Goal: Task Accomplishment & Management: Use online tool/utility

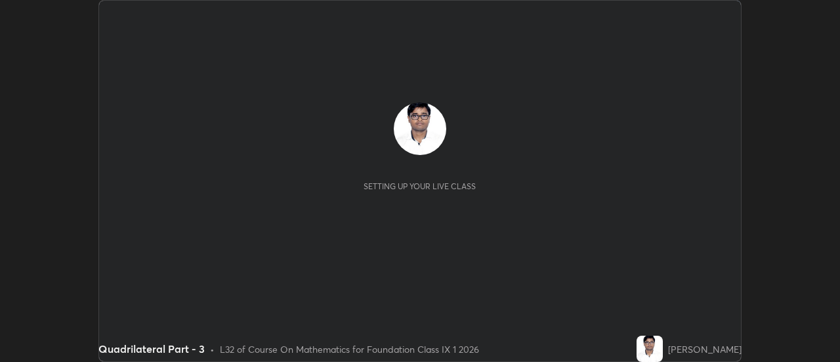
scroll to position [362, 840]
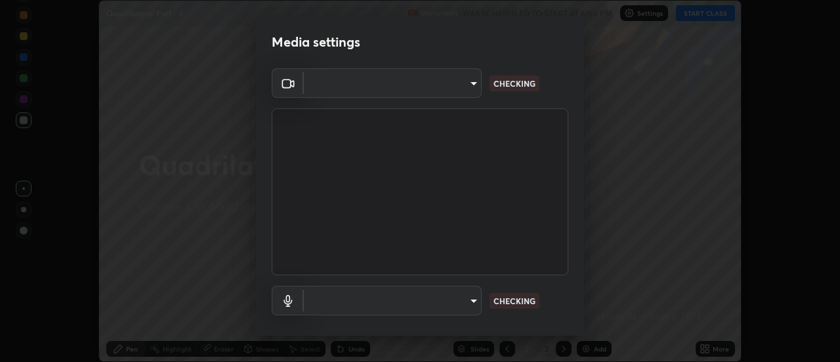
type input "751d449d604e4b96ecedde1e1f6f716fb17d1e84b34bafc94373a3023f52de87"
type input "default"
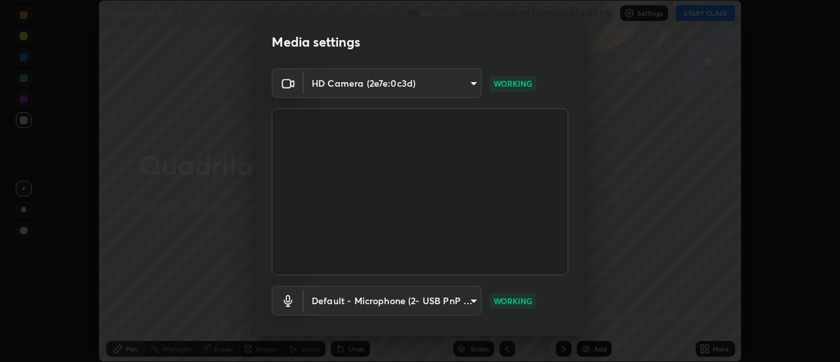
scroll to position [69, 0]
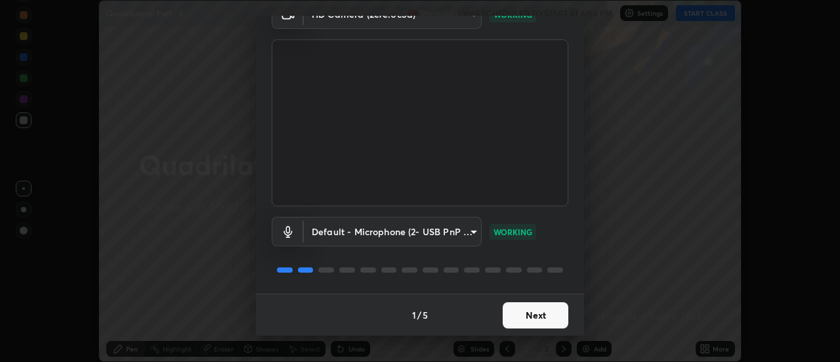
click at [540, 315] on button "Next" at bounding box center [536, 315] width 66 height 26
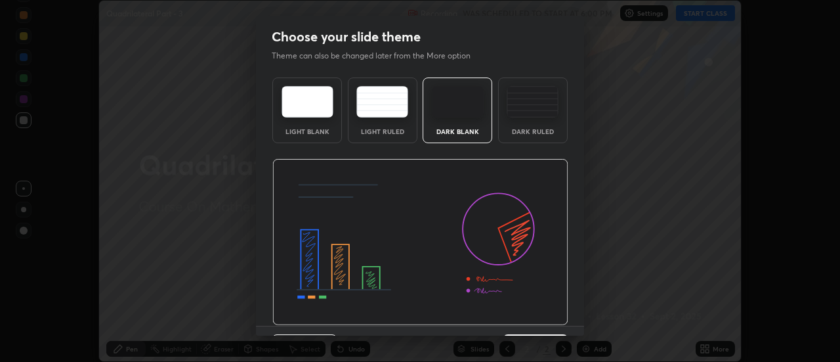
scroll to position [32, 0]
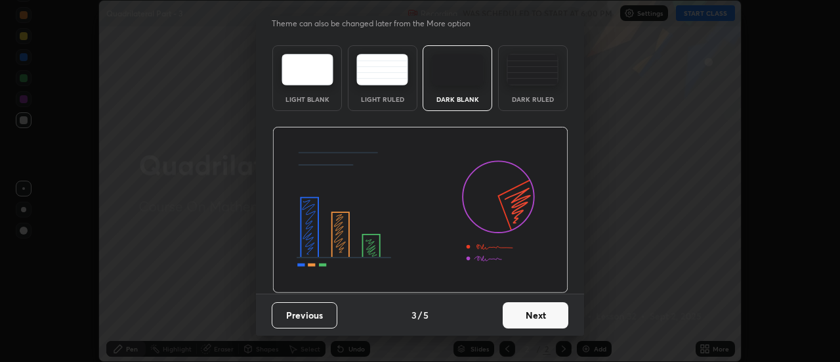
click at [547, 315] on button "Next" at bounding box center [536, 315] width 66 height 26
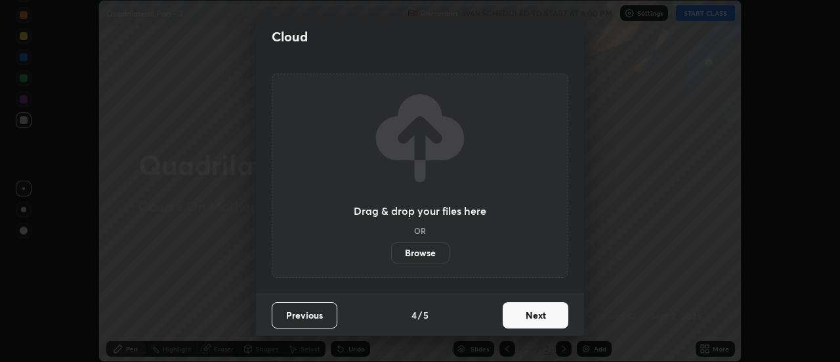
click at [547, 315] on button "Next" at bounding box center [536, 315] width 66 height 26
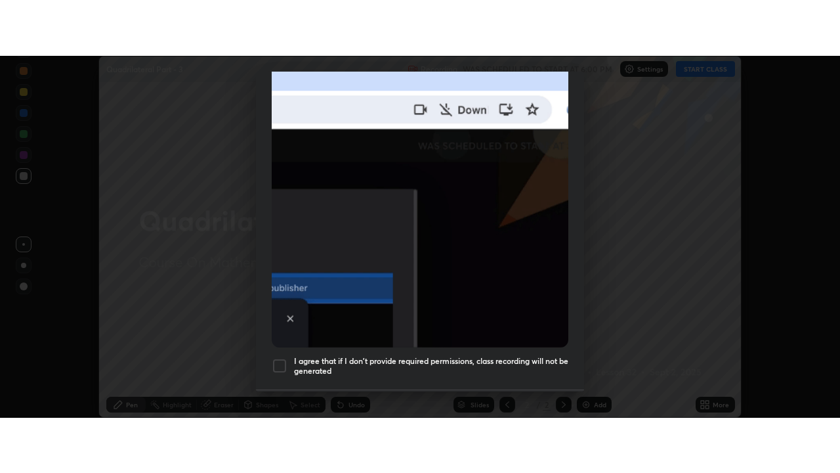
scroll to position [337, 0]
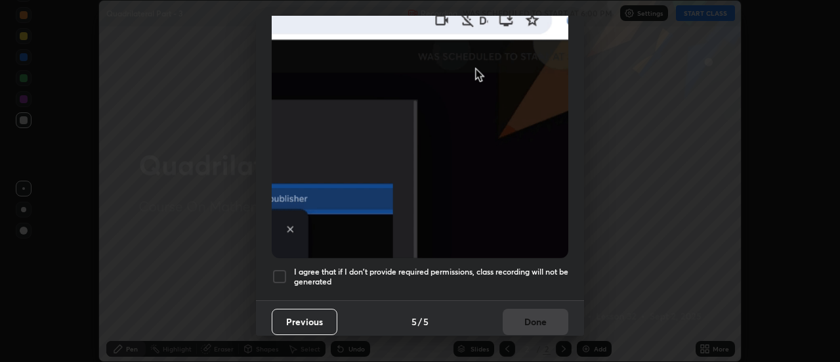
click at [543, 272] on h5 "I agree that if I don't provide required permissions, class recording will not …" at bounding box center [431, 277] width 274 height 20
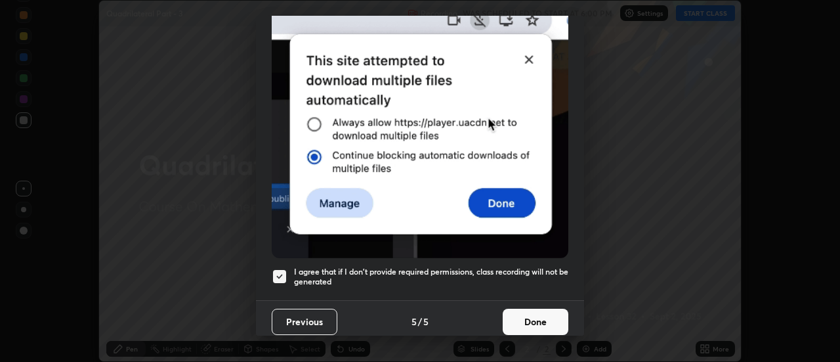
click at [550, 317] on button "Done" at bounding box center [536, 322] width 66 height 26
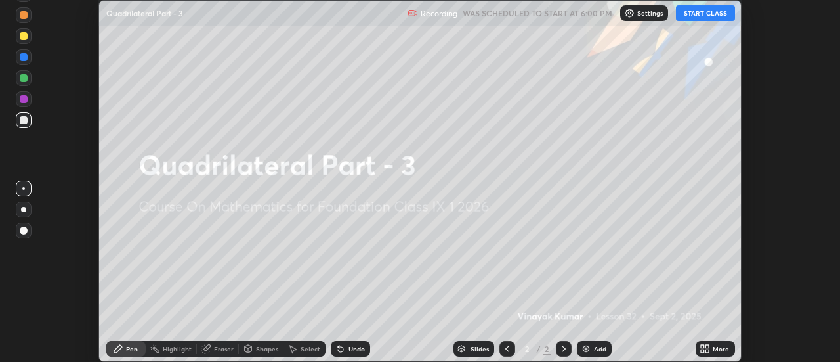
click at [720, 10] on button "START CLASS" at bounding box center [705, 13] width 59 height 16
click at [716, 353] on div "More" at bounding box center [715, 349] width 39 height 16
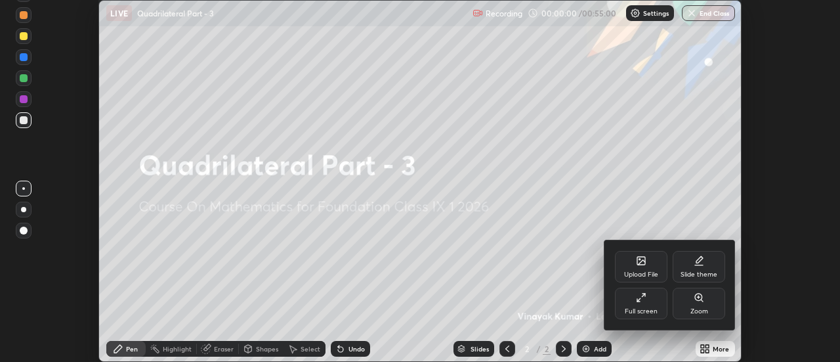
click at [645, 298] on icon at bounding box center [641, 297] width 11 height 11
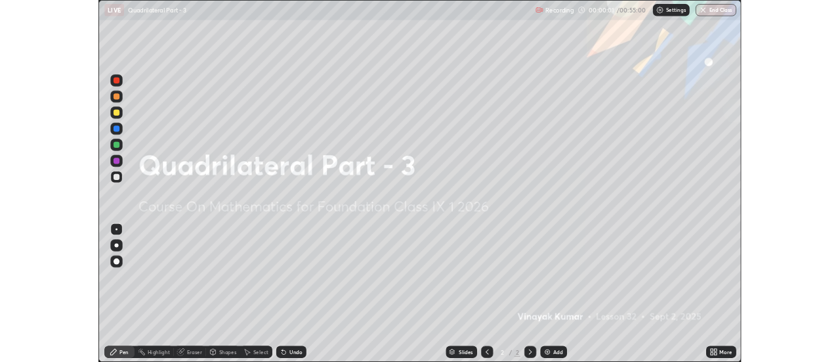
scroll to position [473, 840]
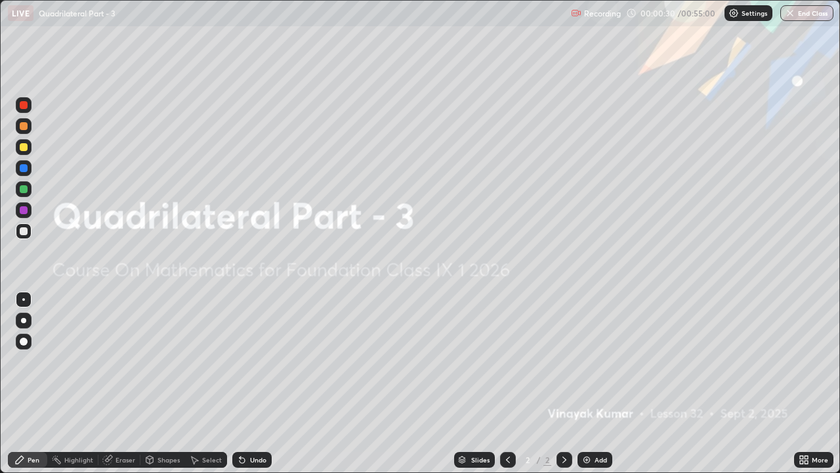
click at [596, 361] on div "Add" at bounding box center [601, 459] width 12 height 7
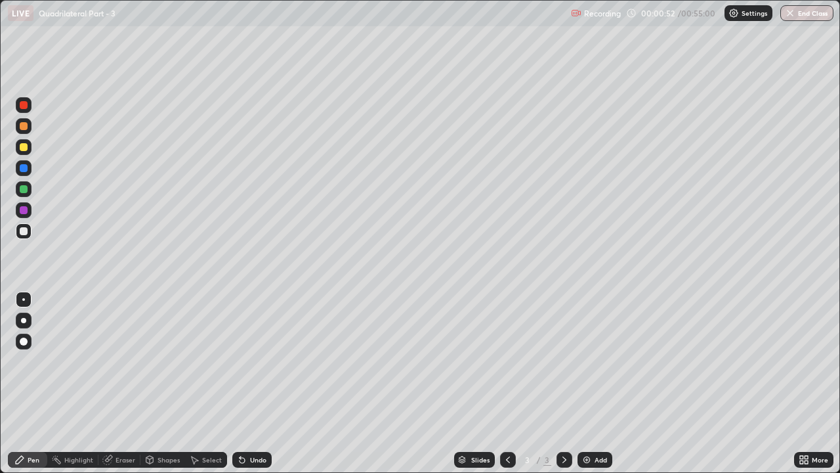
click at [169, 361] on div "Shapes" at bounding box center [169, 459] width 22 height 7
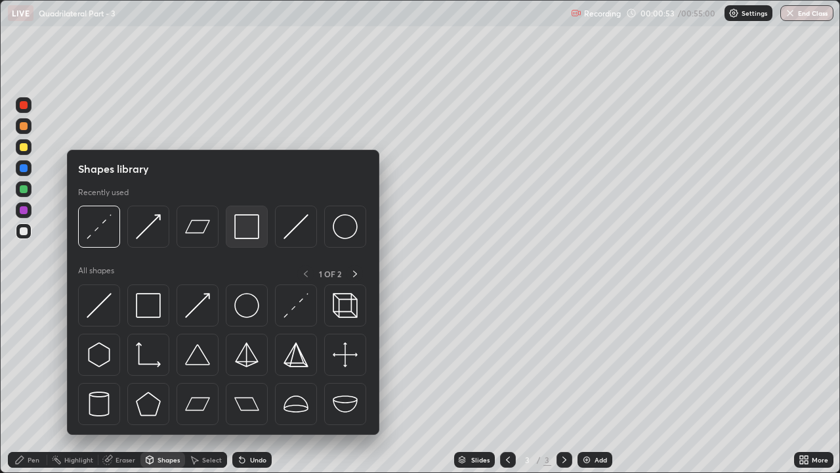
click at [244, 229] on img at bounding box center [246, 226] width 25 height 25
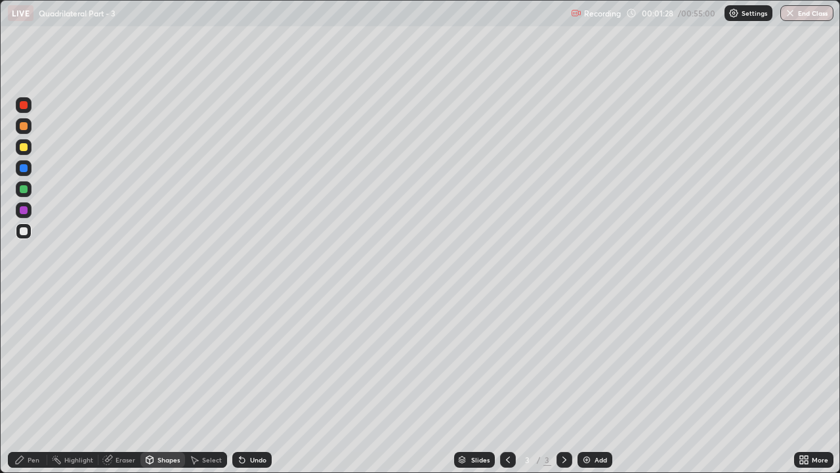
click at [163, 361] on div "Shapes" at bounding box center [169, 459] width 22 height 7
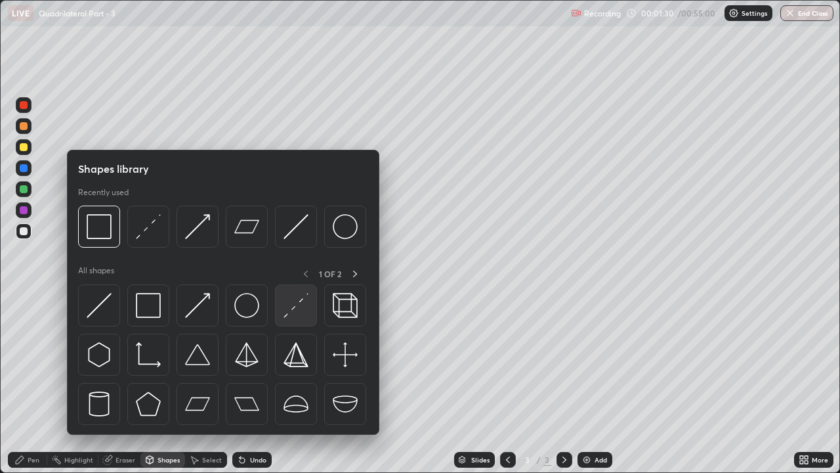
click at [289, 306] on img at bounding box center [296, 305] width 25 height 25
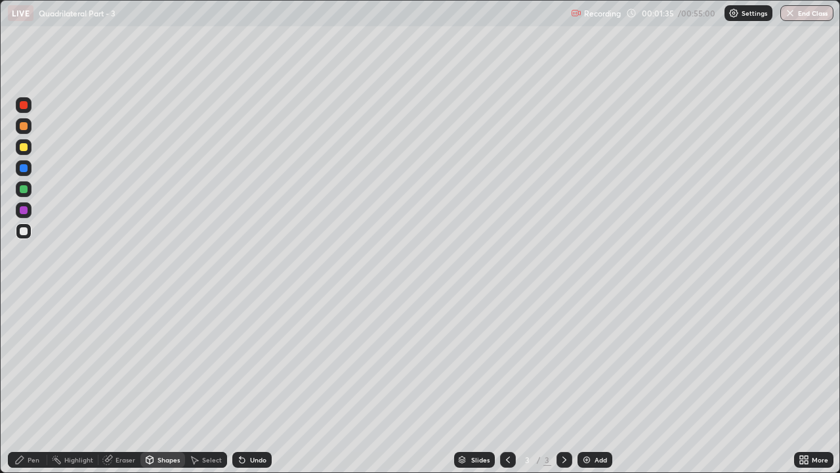
click at [245, 361] on icon at bounding box center [242, 459] width 11 height 11
click at [34, 361] on div "Pen" at bounding box center [34, 459] width 12 height 7
click at [121, 361] on div "Eraser" at bounding box center [126, 459] width 20 height 7
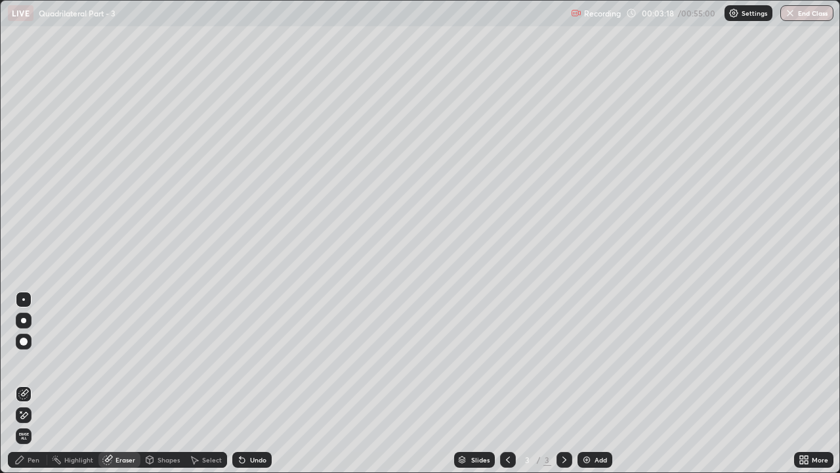
click at [22, 361] on icon at bounding box center [24, 415] width 7 height 7
click at [37, 361] on div "Pen" at bounding box center [34, 459] width 12 height 7
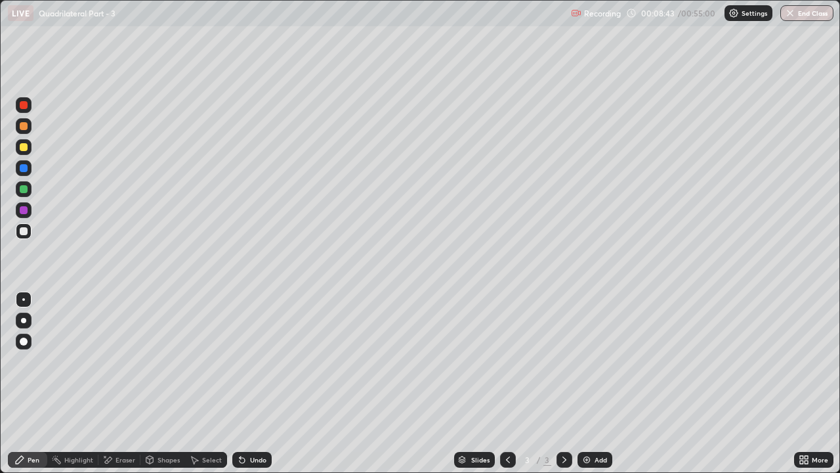
click at [605, 361] on div "Add" at bounding box center [601, 459] width 12 height 7
click at [162, 361] on div "Shapes" at bounding box center [169, 459] width 22 height 7
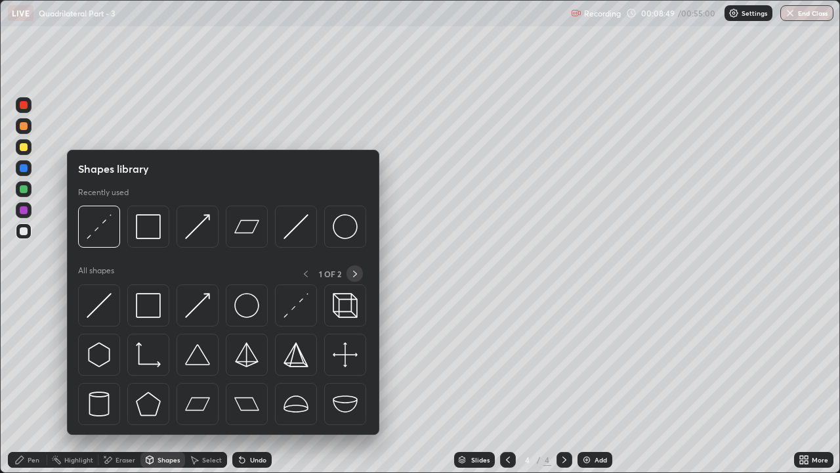
click at [355, 274] on icon at bounding box center [355, 274] width 11 height 11
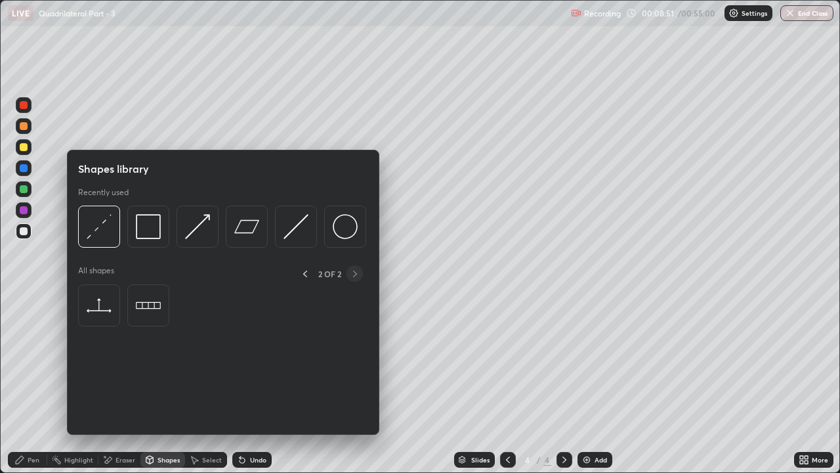
click at [305, 270] on icon at bounding box center [305, 274] width 11 height 11
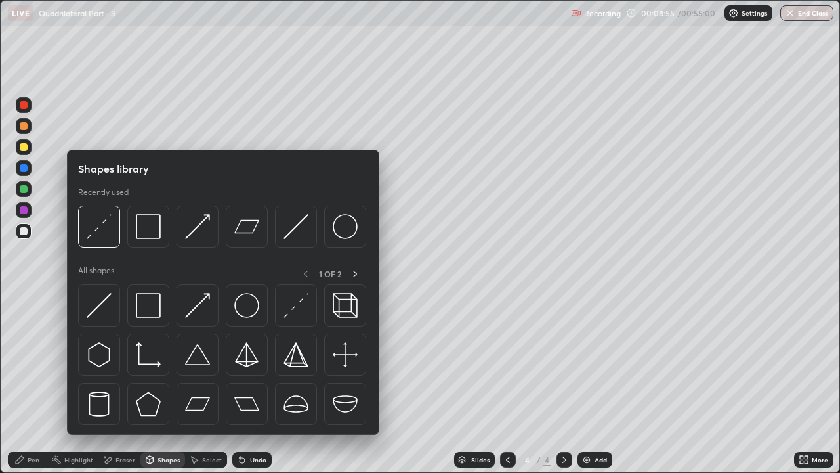
click at [116, 361] on div "Eraser" at bounding box center [126, 459] width 20 height 7
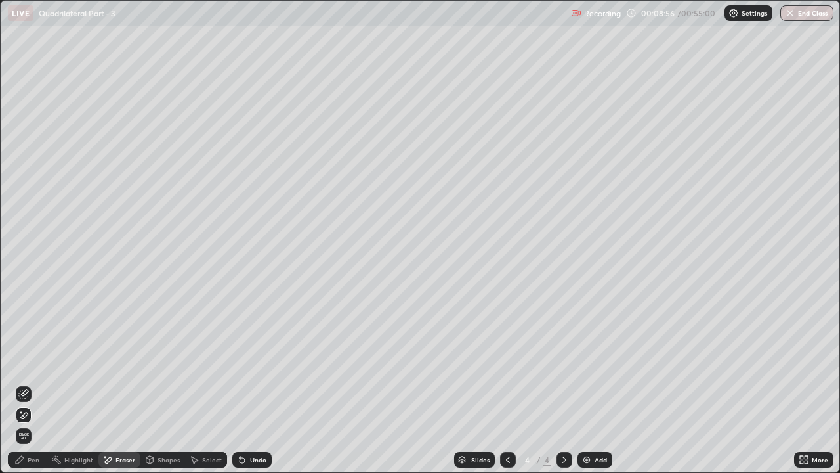
click at [35, 361] on div "Pen" at bounding box center [34, 459] width 12 height 7
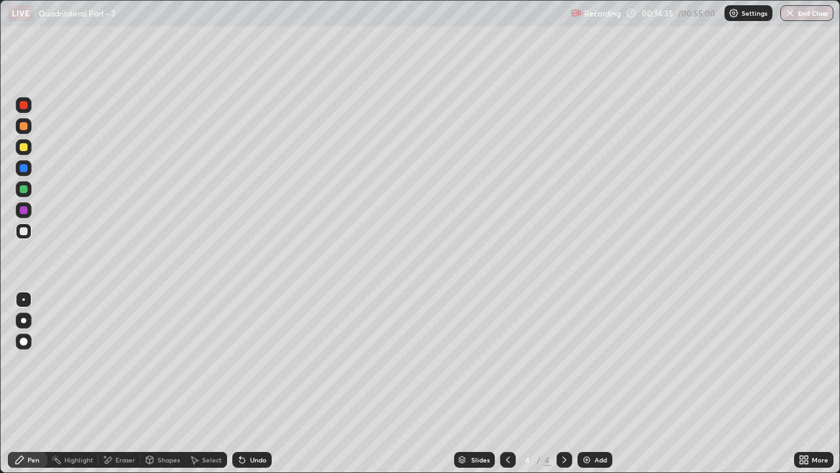
click at [601, 361] on div "Add" at bounding box center [601, 459] width 12 height 7
click at [603, 361] on div "Add" at bounding box center [595, 460] width 35 height 16
click at [257, 361] on div "Undo" at bounding box center [258, 459] width 16 height 7
click at [246, 361] on div "Undo" at bounding box center [251, 460] width 39 height 16
click at [250, 361] on div "Undo" at bounding box center [251, 460] width 39 height 16
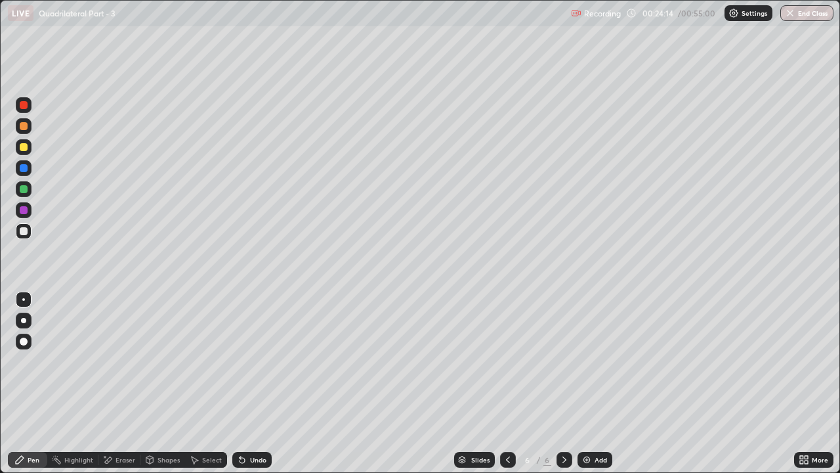
click at [251, 361] on div "Undo" at bounding box center [251, 460] width 39 height 16
click at [597, 361] on div "Add" at bounding box center [601, 459] width 12 height 7
click at [166, 361] on div "Shapes" at bounding box center [169, 459] width 22 height 7
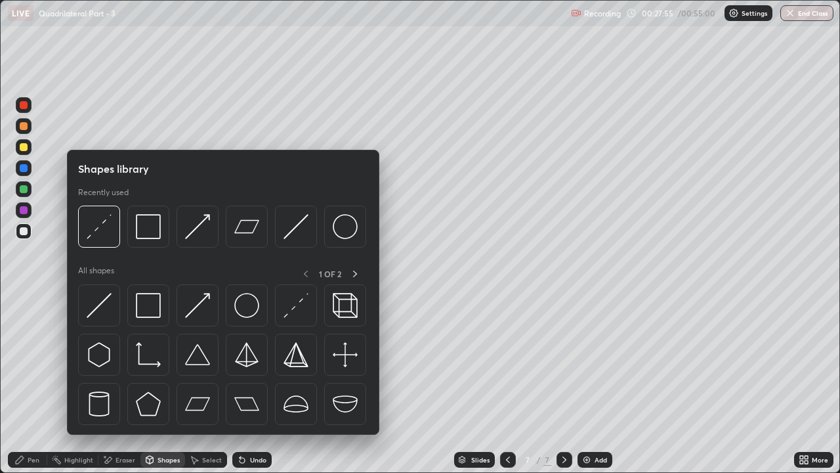
click at [30, 361] on div "Pen" at bounding box center [34, 459] width 12 height 7
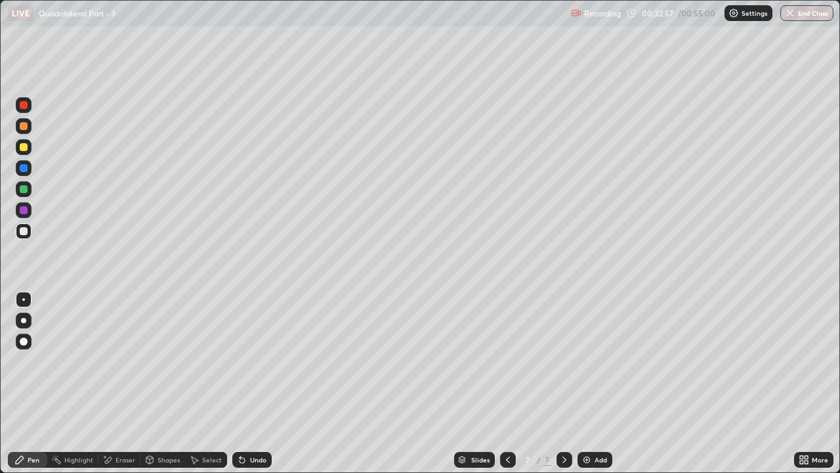
click at [592, 361] on div "Add" at bounding box center [595, 460] width 35 height 16
click at [162, 361] on div "Shapes" at bounding box center [169, 459] width 22 height 7
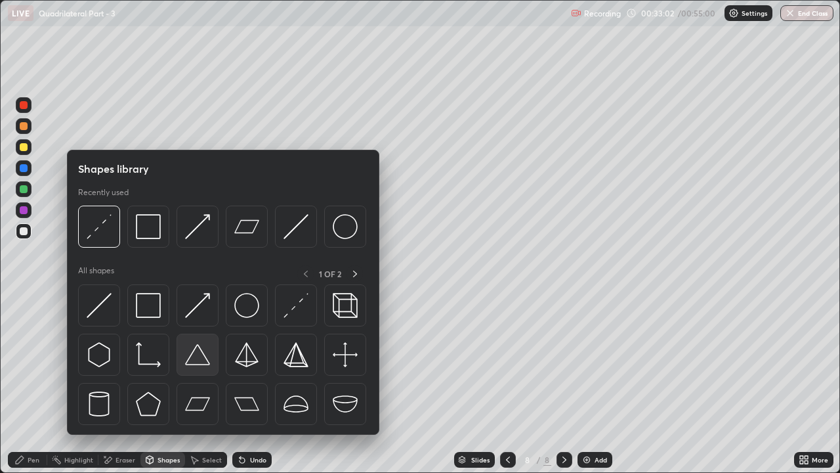
click at [200, 361] on img at bounding box center [197, 354] width 25 height 25
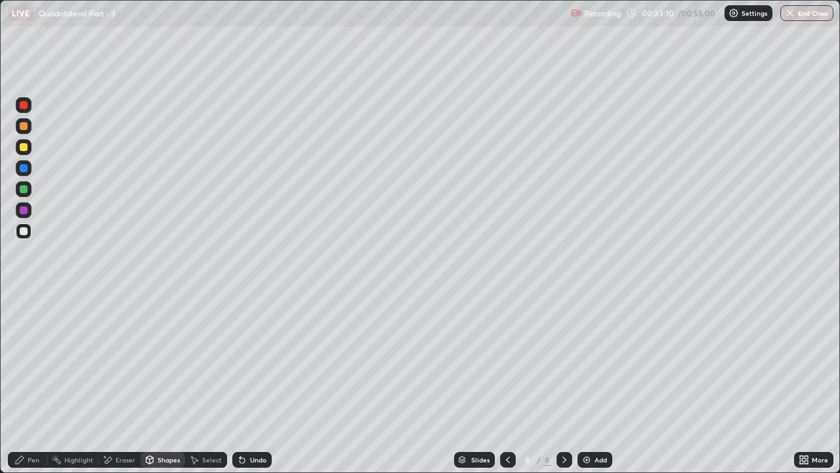
click at [53, 361] on circle at bounding box center [53, 459] width 1 height 1
click at [261, 361] on div "Undo" at bounding box center [251, 460] width 39 height 16
click at [33, 361] on div "Pen" at bounding box center [34, 459] width 12 height 7
click at [165, 361] on div "Shapes" at bounding box center [169, 459] width 22 height 7
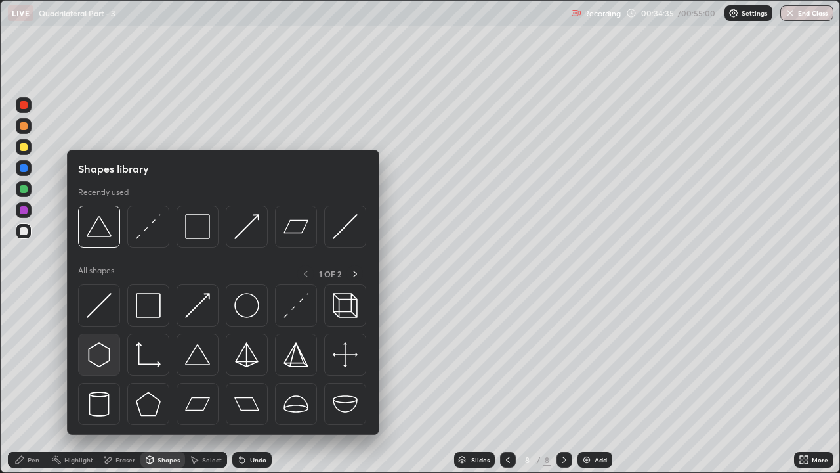
click at [100, 357] on img at bounding box center [99, 354] width 25 height 25
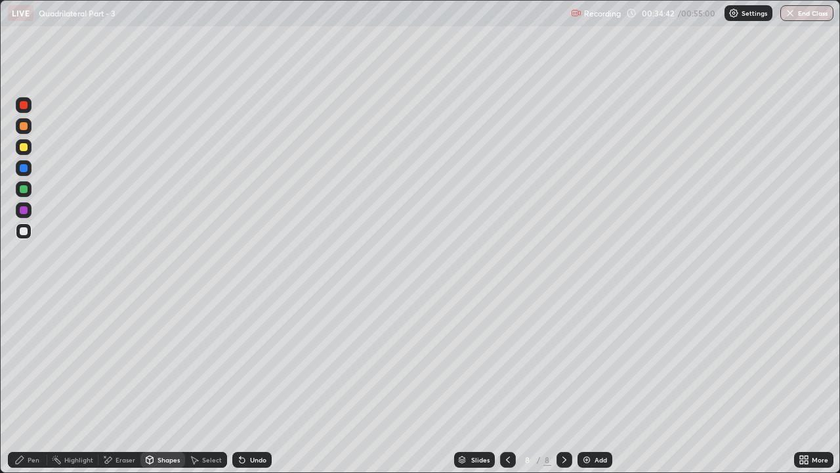
click at [32, 361] on div "Pen" at bounding box center [34, 459] width 12 height 7
click at [163, 361] on div "Shapes" at bounding box center [169, 459] width 22 height 7
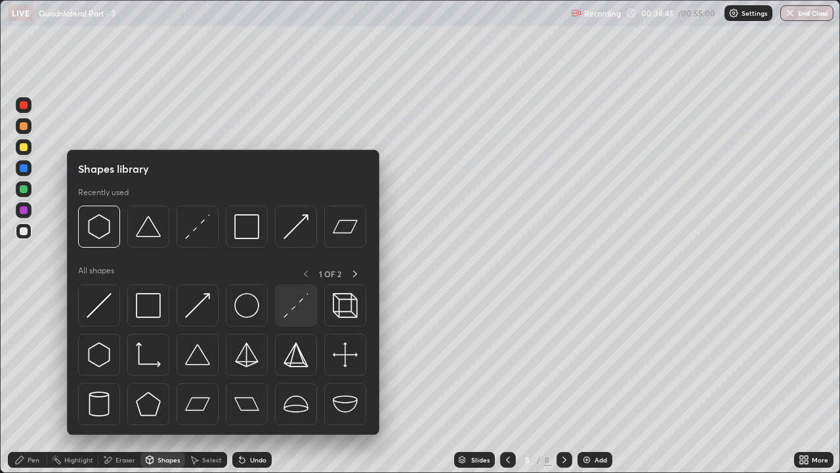
click at [299, 309] on img at bounding box center [296, 305] width 25 height 25
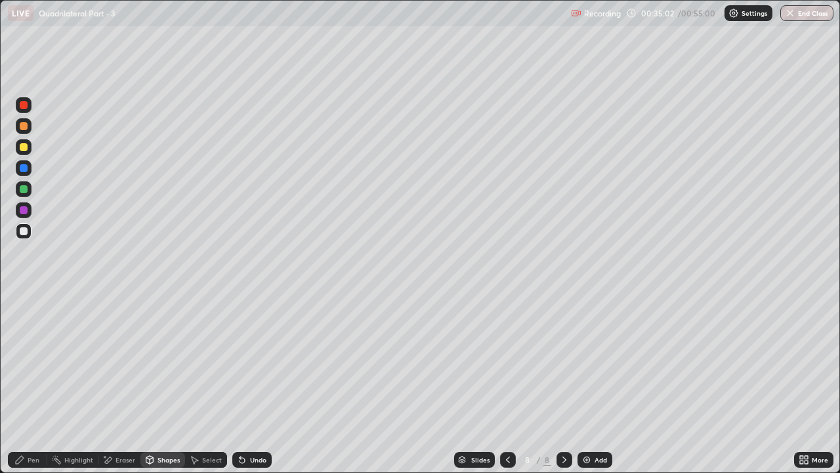
click at [257, 361] on div "Undo" at bounding box center [251, 460] width 39 height 16
click at [599, 361] on div "Add" at bounding box center [601, 459] width 12 height 7
click at [162, 361] on div "Shapes" at bounding box center [169, 459] width 22 height 7
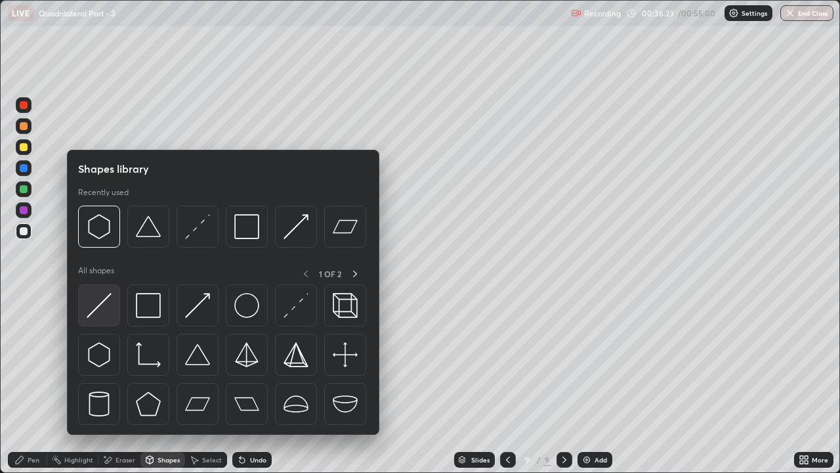
click at [101, 307] on img at bounding box center [99, 305] width 25 height 25
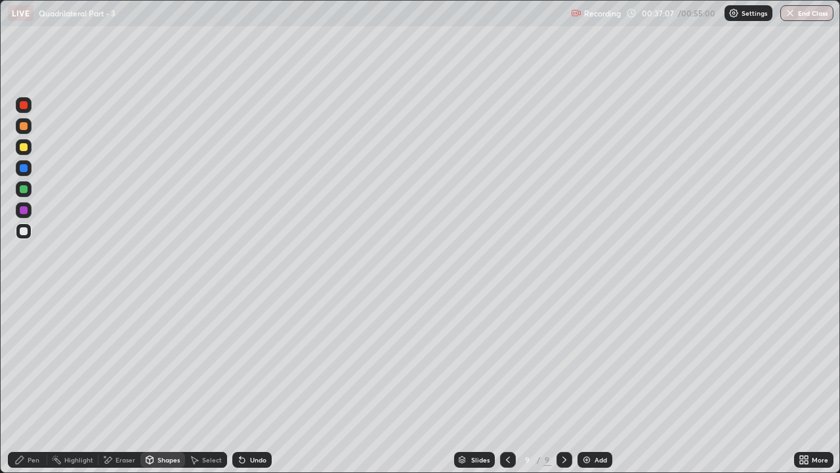
click at [254, 361] on div "Undo" at bounding box center [258, 459] width 16 height 7
click at [37, 361] on div "Pen" at bounding box center [34, 459] width 12 height 7
click at [154, 361] on div "Shapes" at bounding box center [163, 460] width 45 height 16
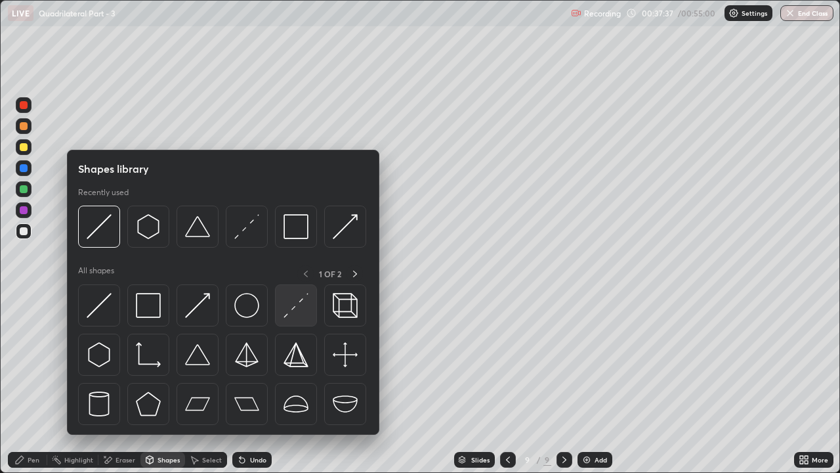
click at [295, 305] on img at bounding box center [296, 305] width 25 height 25
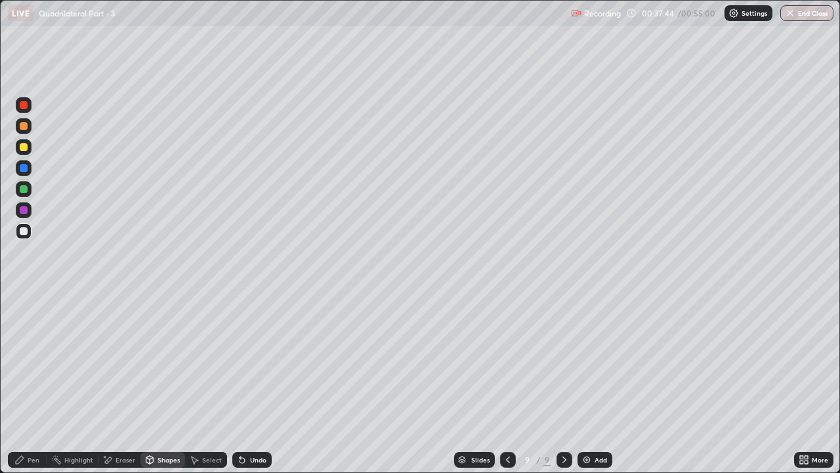
click at [38, 361] on div "Pen" at bounding box center [34, 459] width 12 height 7
click at [592, 361] on div "Add" at bounding box center [595, 460] width 35 height 16
click at [119, 361] on div "Eraser" at bounding box center [126, 459] width 20 height 7
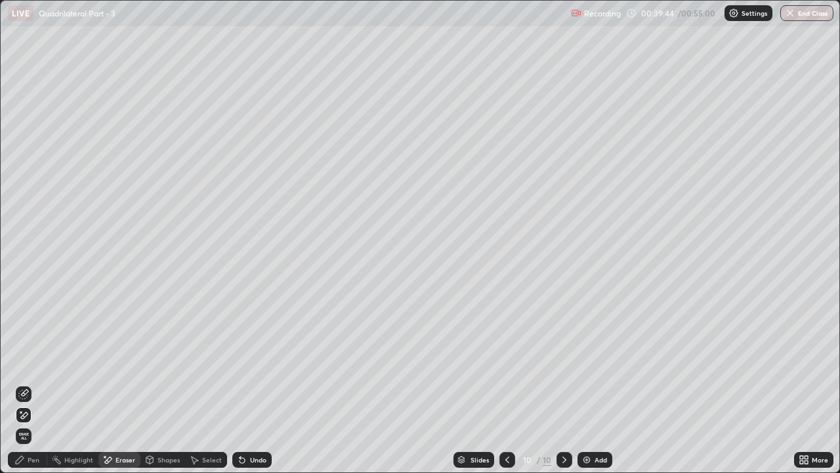
click at [32, 361] on div "Pen" at bounding box center [34, 459] width 12 height 7
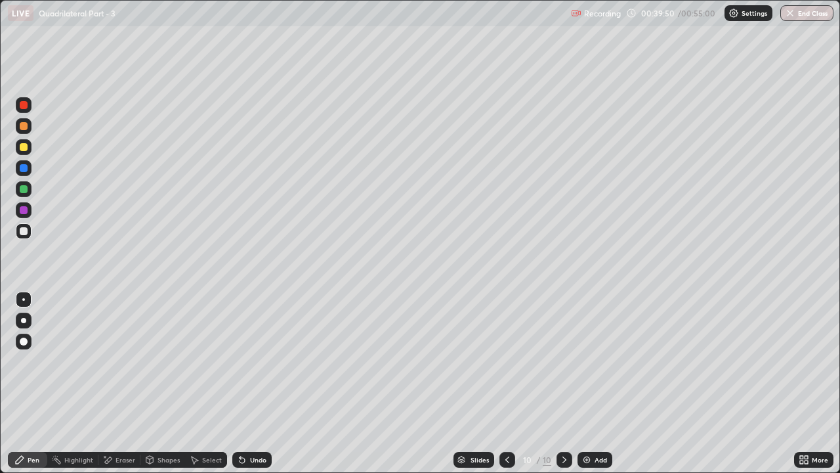
click at [121, 361] on div "Eraser" at bounding box center [126, 459] width 20 height 7
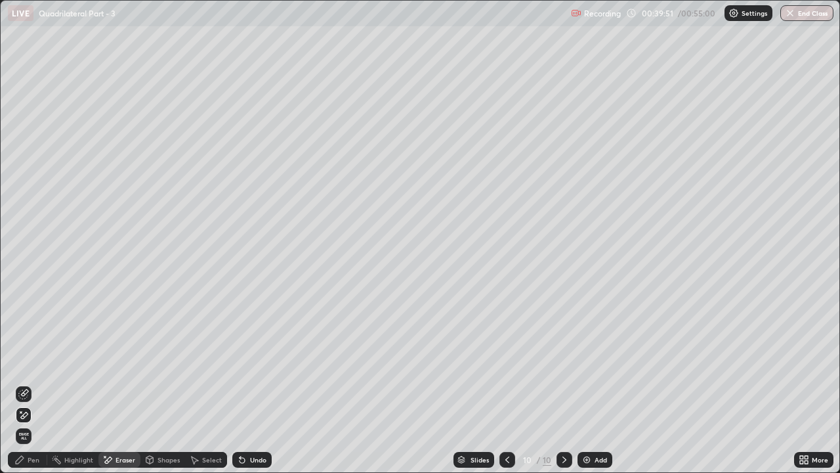
click at [26, 361] on icon at bounding box center [23, 394] width 11 height 11
click at [34, 361] on div "Pen" at bounding box center [34, 459] width 12 height 7
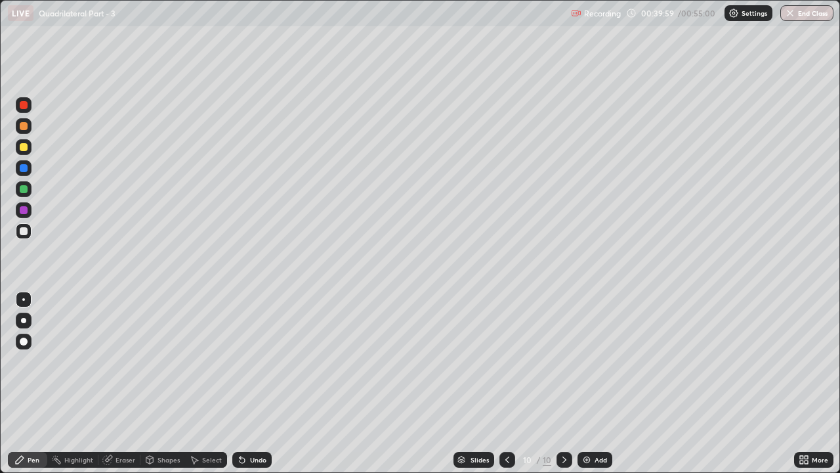
click at [120, 361] on div "Eraser" at bounding box center [126, 459] width 20 height 7
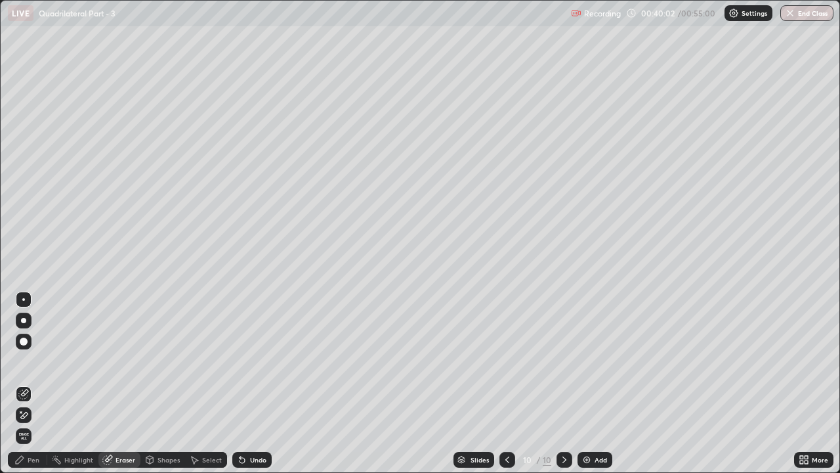
click at [33, 361] on div "Pen" at bounding box center [34, 459] width 12 height 7
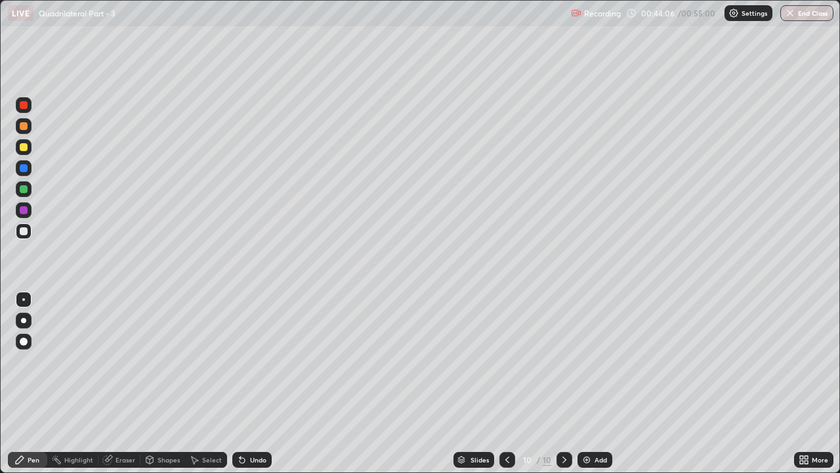
click at [267, 361] on div "Undo" at bounding box center [251, 460] width 39 height 16
click at [595, 361] on div "Add" at bounding box center [595, 460] width 35 height 16
click at [246, 361] on div "Undo" at bounding box center [251, 460] width 39 height 16
click at [174, 361] on div "Shapes" at bounding box center [169, 459] width 22 height 7
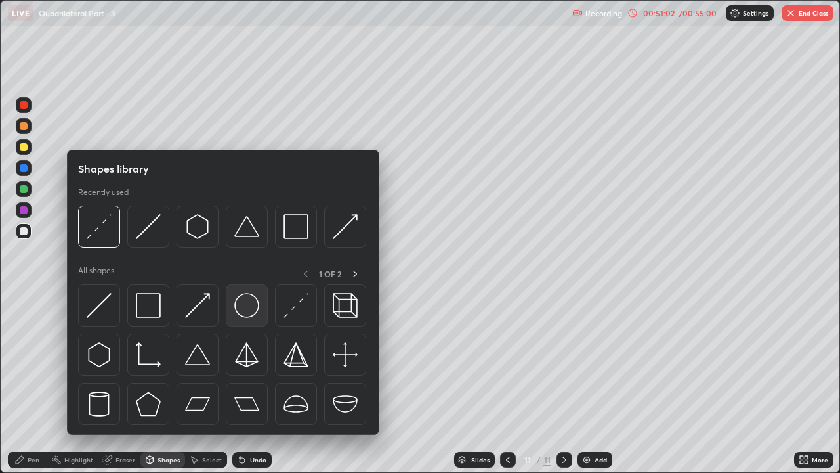
click at [244, 303] on img at bounding box center [246, 305] width 25 height 25
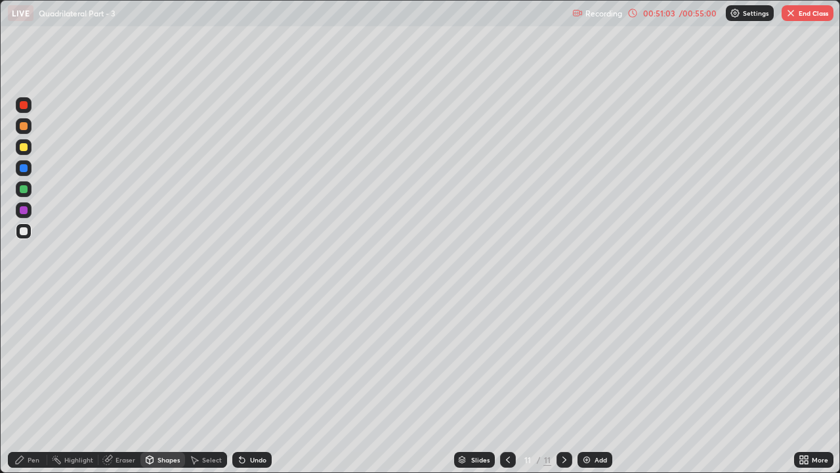
click at [604, 361] on div "Add" at bounding box center [601, 459] width 12 height 7
click at [39, 361] on div "Pen" at bounding box center [34, 459] width 12 height 7
click at [125, 361] on div "Eraser" at bounding box center [126, 459] width 20 height 7
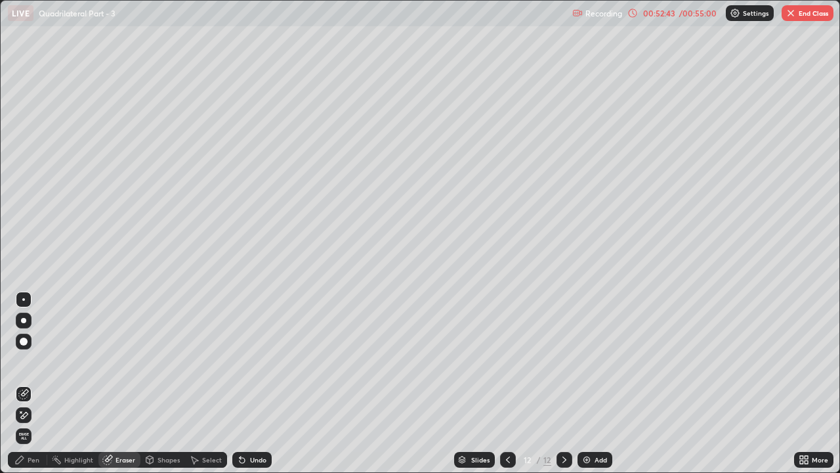
click at [27, 361] on icon at bounding box center [23, 415] width 11 height 11
click at [36, 361] on div "Pen" at bounding box center [34, 459] width 12 height 7
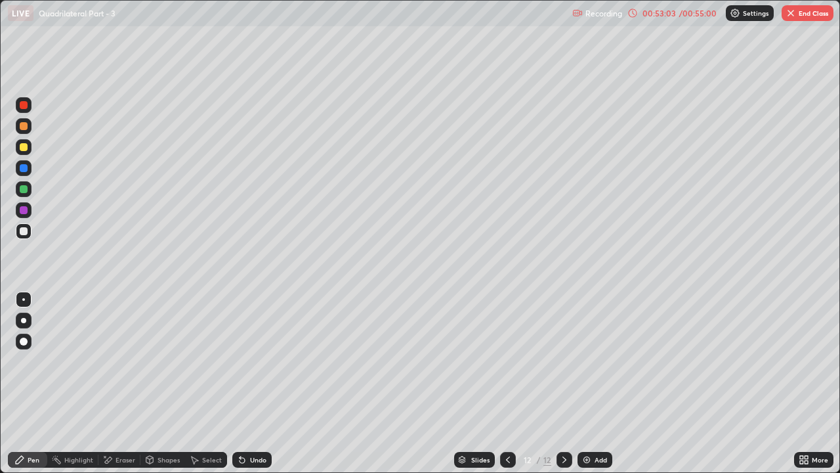
click at [508, 361] on icon at bounding box center [508, 459] width 11 height 11
click at [563, 361] on icon at bounding box center [564, 459] width 11 height 11
click at [810, 18] on button "End Class" at bounding box center [808, 13] width 52 height 16
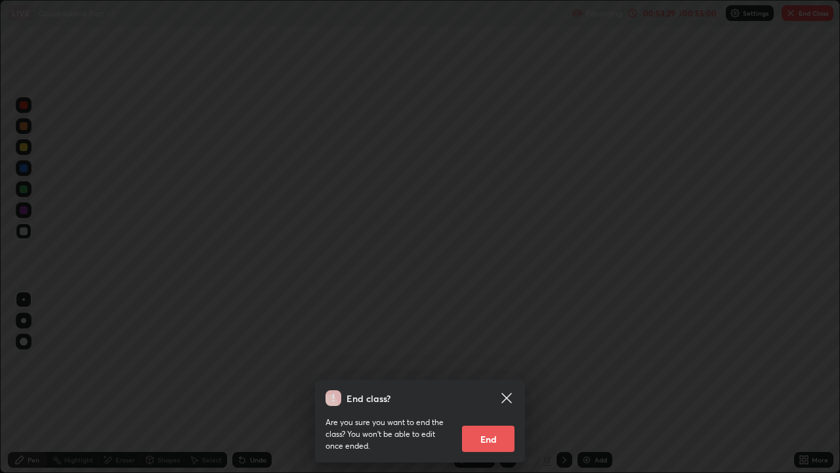
click at [481, 361] on button "End" at bounding box center [488, 438] width 53 height 26
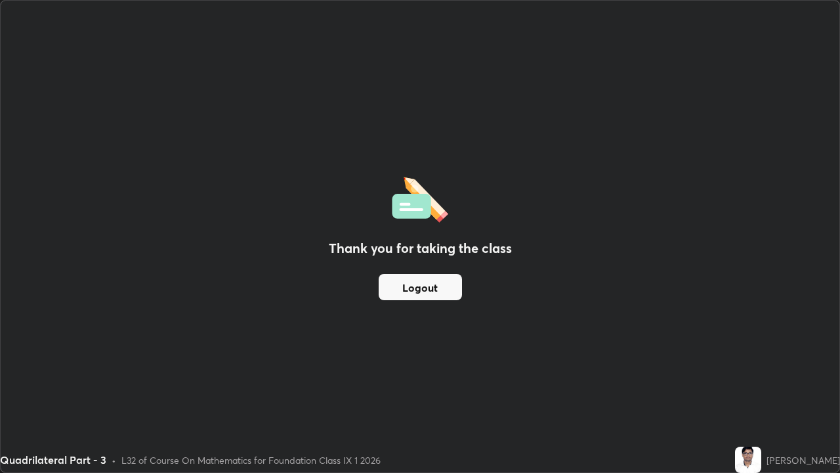
click at [438, 286] on button "Logout" at bounding box center [420, 287] width 83 height 26
click at [441, 284] on button "Logout" at bounding box center [420, 287] width 83 height 26
click at [440, 282] on button "Logout" at bounding box center [420, 287] width 83 height 26
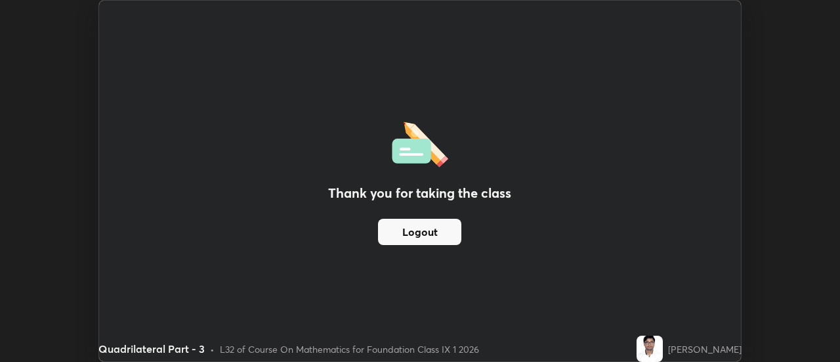
scroll to position [65300, 64821]
